Goal: Task Accomplishment & Management: Manage account settings

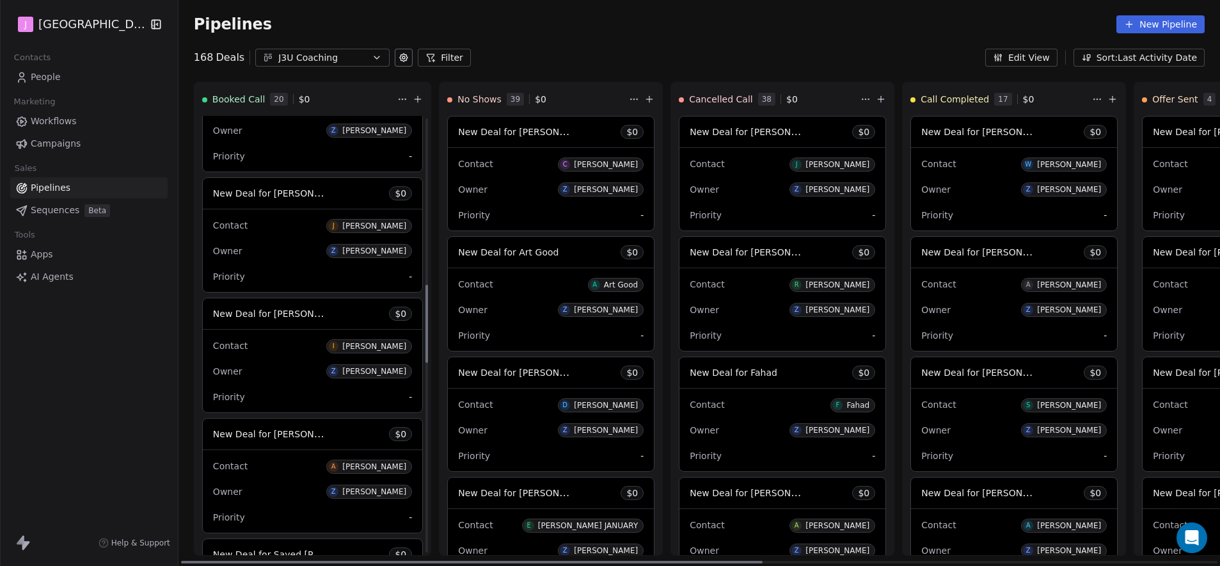
scroll to position [936, 0]
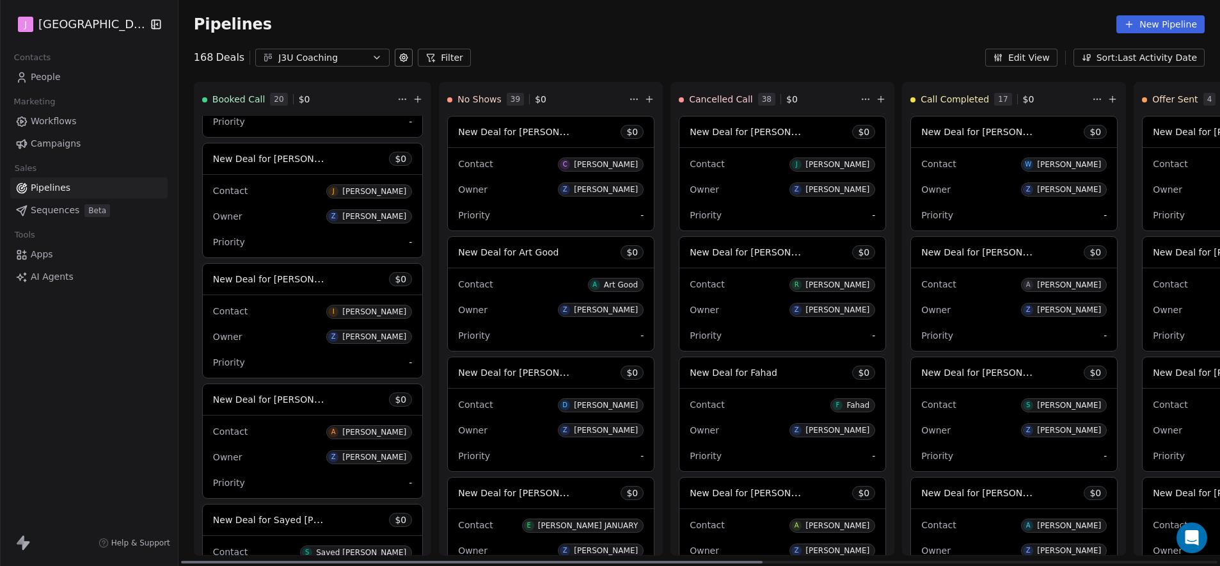
click at [316, 396] on span "New Deal for [PERSON_NAME]" at bounding box center [280, 399] width 135 height 12
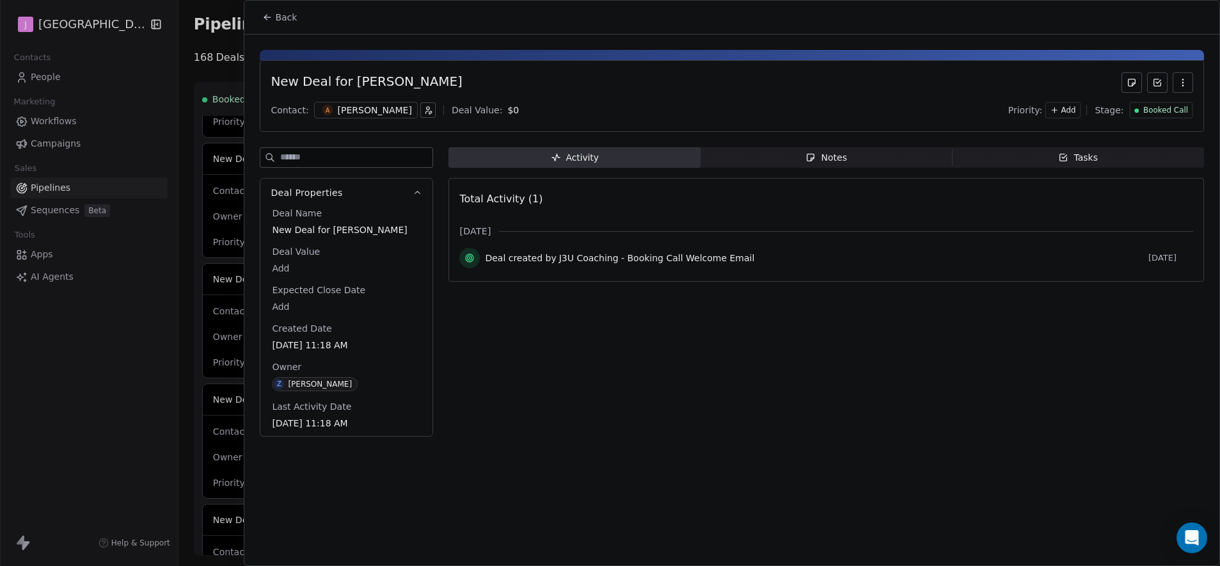
click at [1155, 109] on span "Booked Call" at bounding box center [1166, 110] width 45 height 11
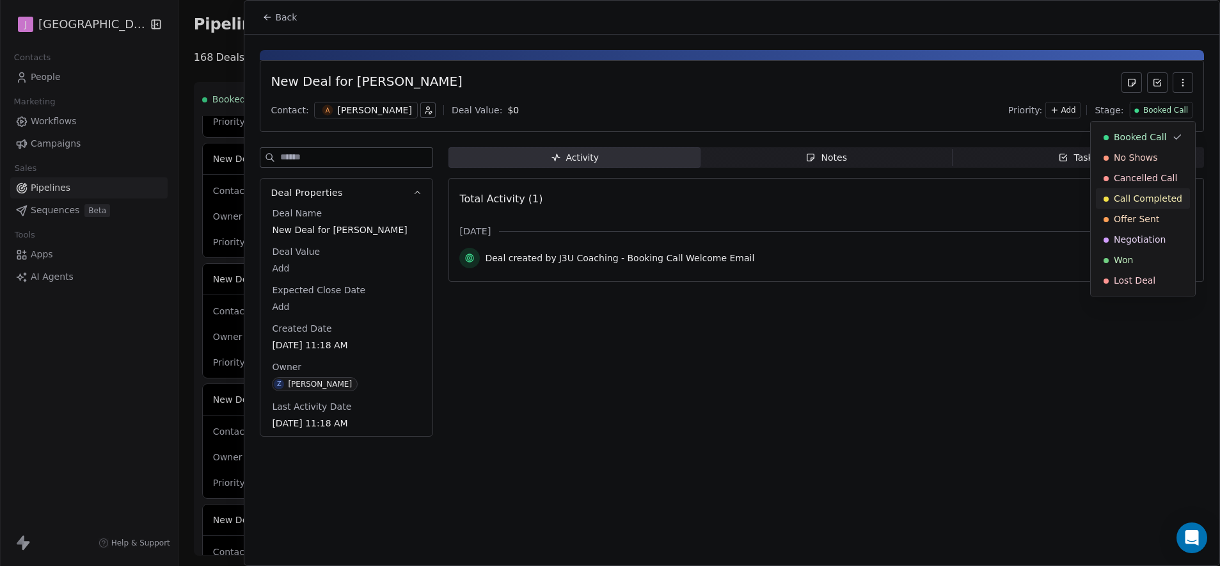
click at [1144, 200] on span "Call Completed" at bounding box center [1148, 198] width 68 height 13
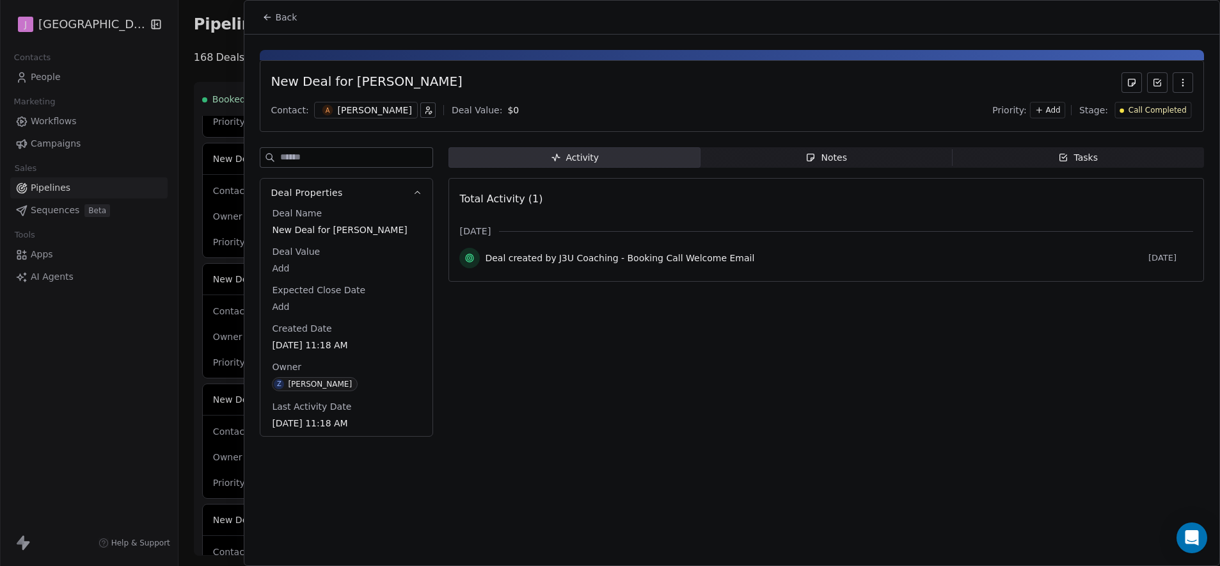
click at [255, 15] on button "Back" at bounding box center [280, 17] width 50 height 23
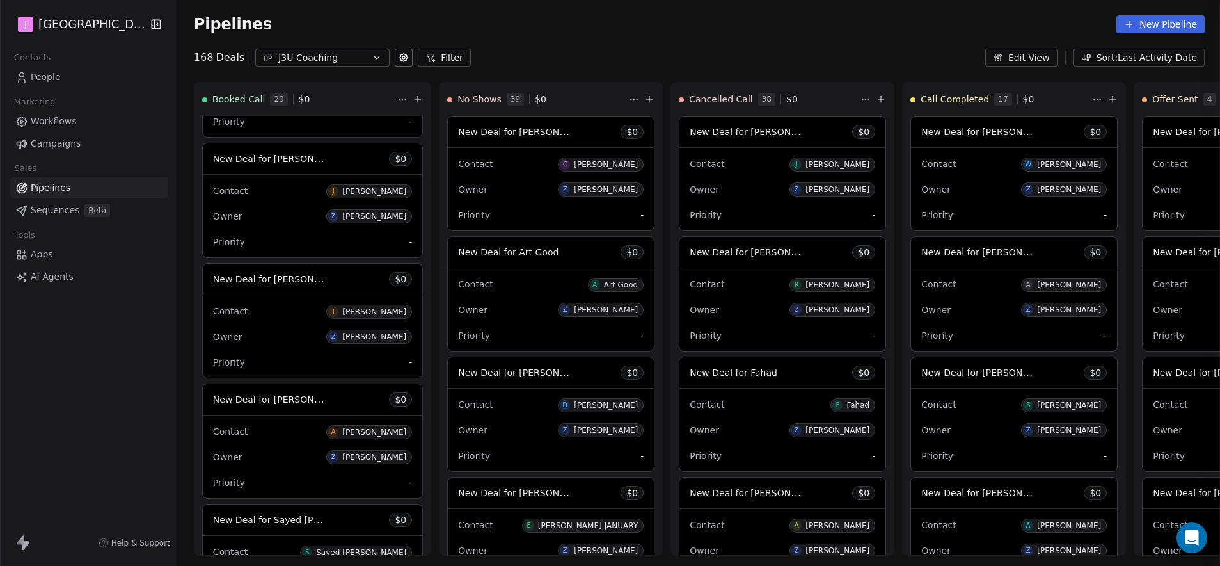
click at [285, 13] on div at bounding box center [610, 283] width 1220 height 566
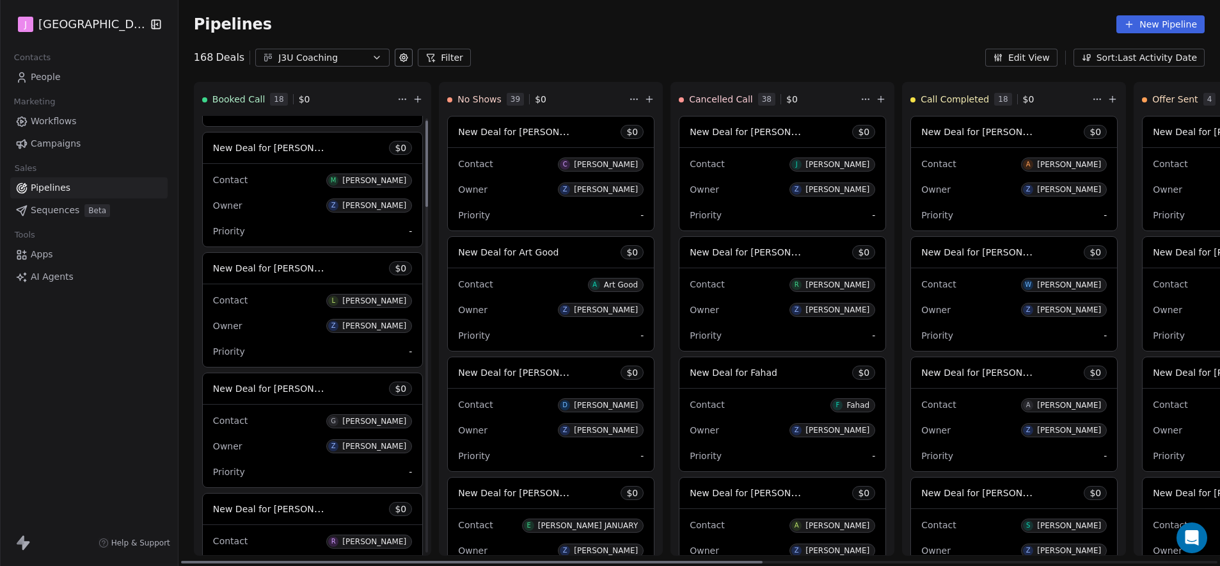
scroll to position [406, 0]
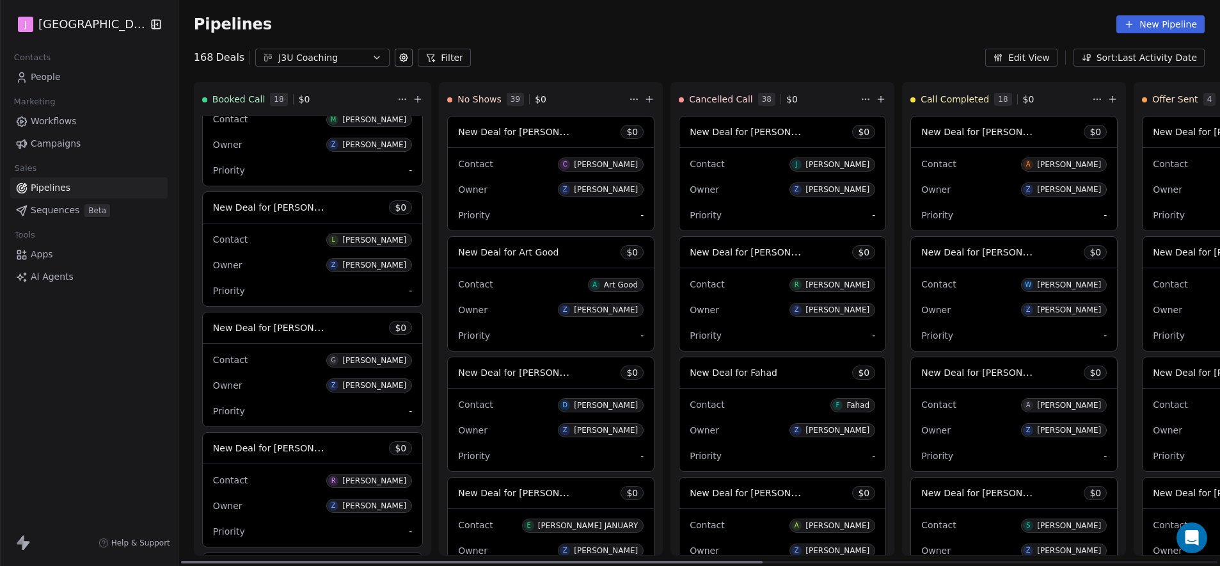
click at [310, 212] on span "New Deal for [PERSON_NAME]" at bounding box center [280, 207] width 135 height 12
click at [300, 209] on span "New Deal for [PERSON_NAME]" at bounding box center [280, 207] width 135 height 12
click at [293, 207] on span "New Deal for [PERSON_NAME]" at bounding box center [280, 207] width 135 height 12
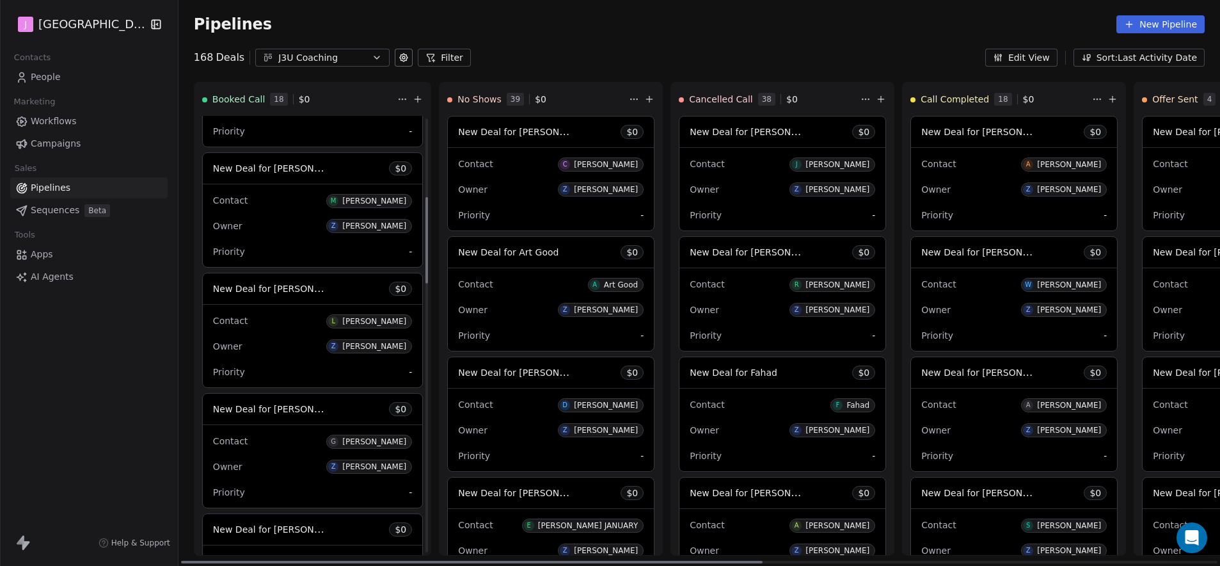
scroll to position [304, 0]
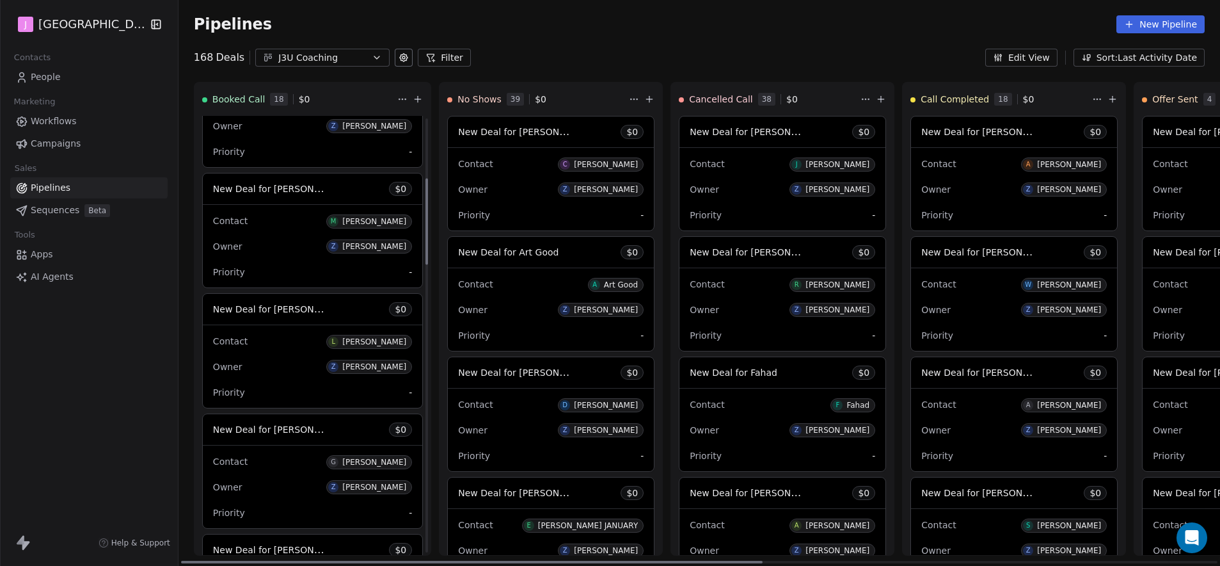
click at [243, 317] on div "New Deal for Logan Lovett $ 0" at bounding box center [313, 309] width 220 height 31
click at [240, 306] on span "New Deal for [PERSON_NAME]" at bounding box center [280, 309] width 135 height 12
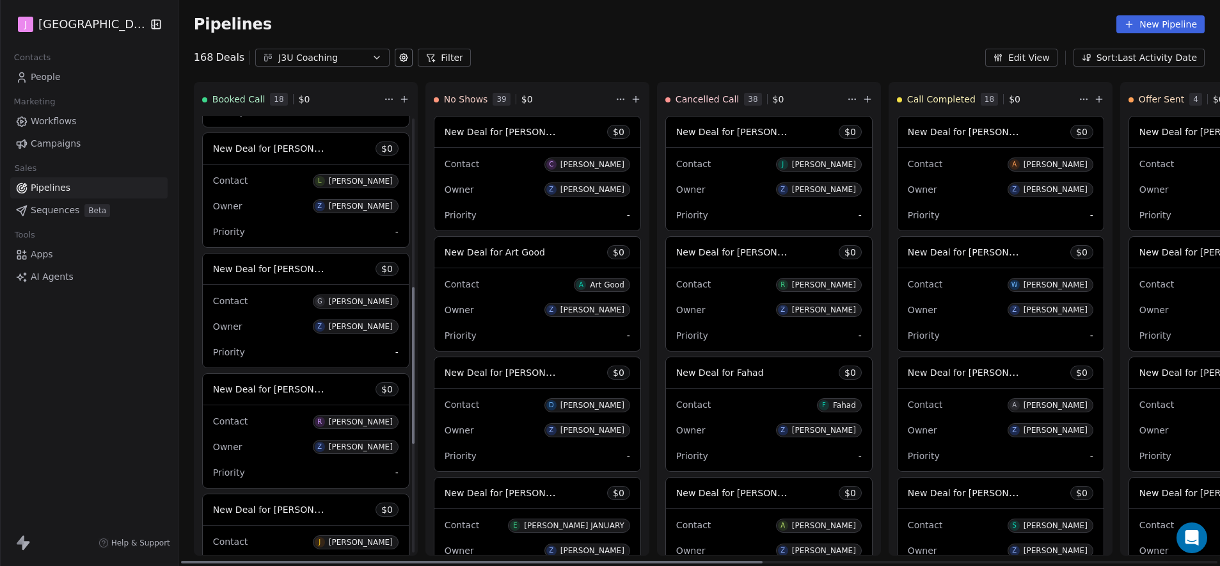
scroll to position [463, 0]
click at [294, 154] on span "New Deal for [PERSON_NAME]" at bounding box center [280, 149] width 135 height 12
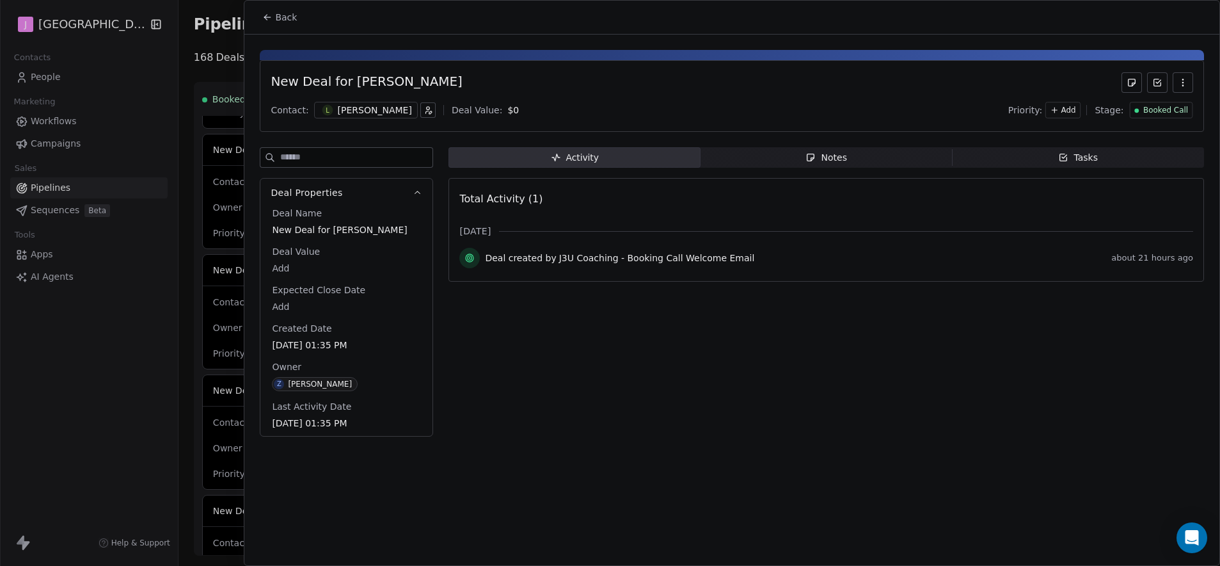
click at [1168, 113] on span "Booked Call" at bounding box center [1166, 110] width 45 height 11
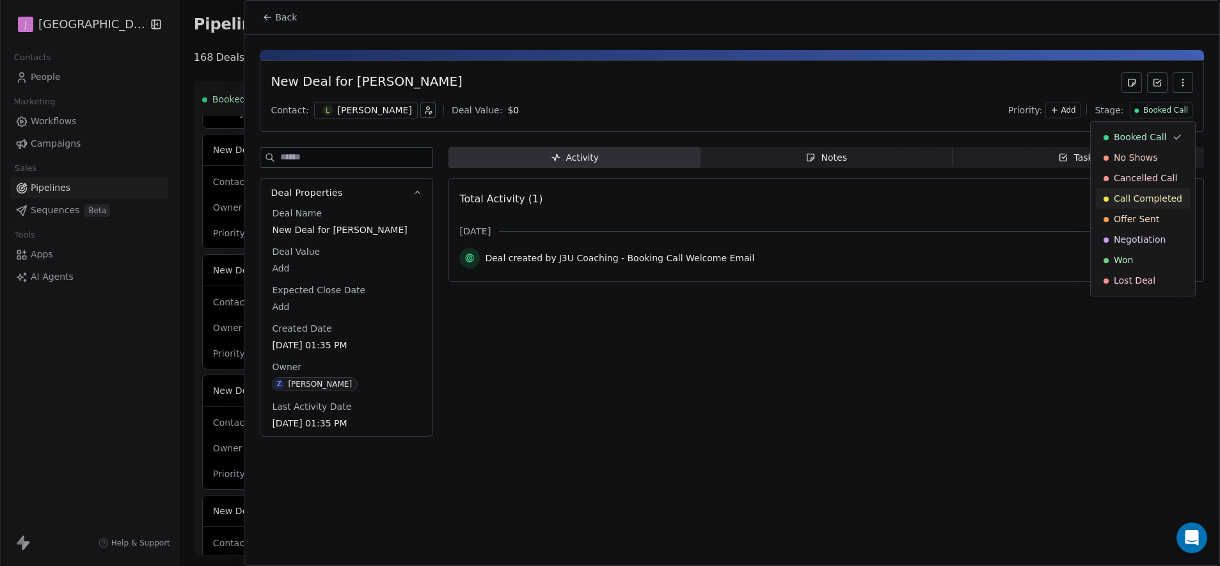
click at [1153, 202] on span "Call Completed" at bounding box center [1148, 198] width 68 height 13
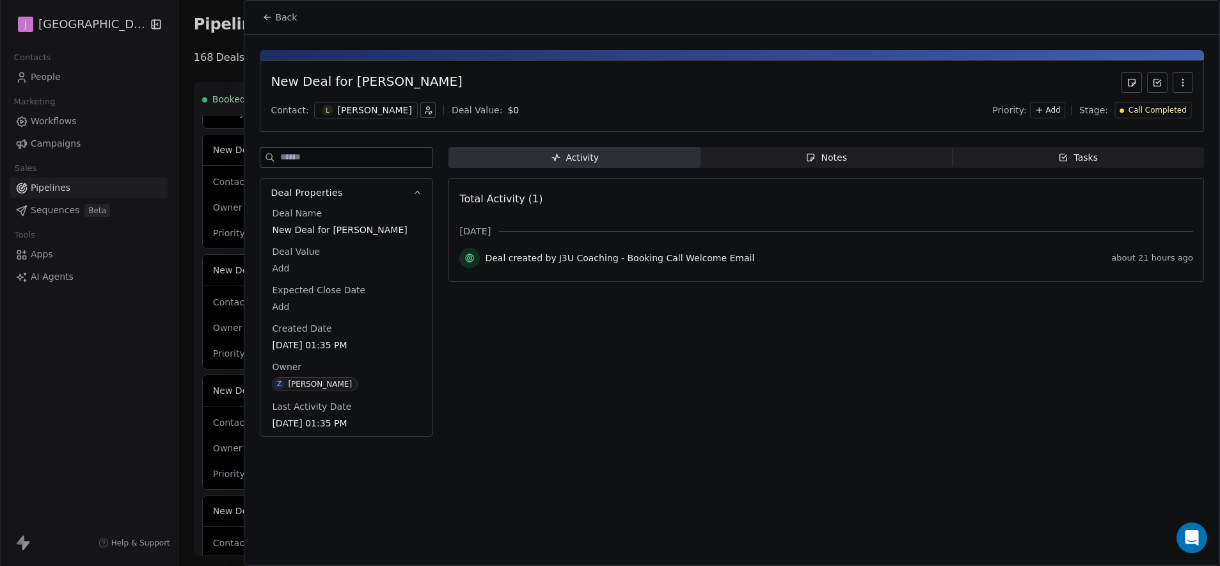
click at [263, 18] on icon at bounding box center [267, 17] width 10 height 10
